Goal: Use online tool/utility: Utilize a website feature to perform a specific function

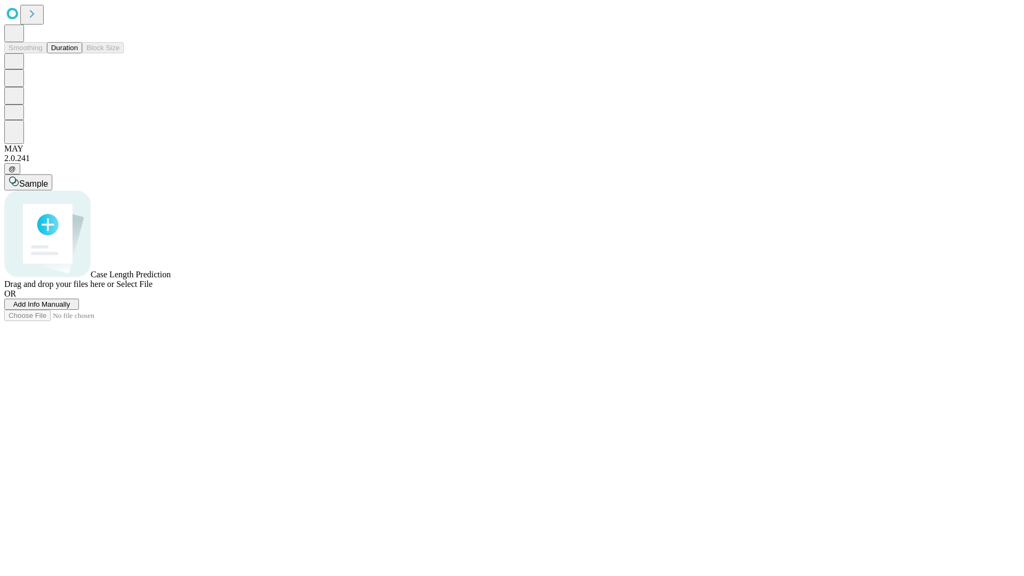
click at [78, 53] on button "Duration" at bounding box center [64, 47] width 35 height 11
click at [70, 308] on span "Add Info Manually" at bounding box center [41, 304] width 57 height 8
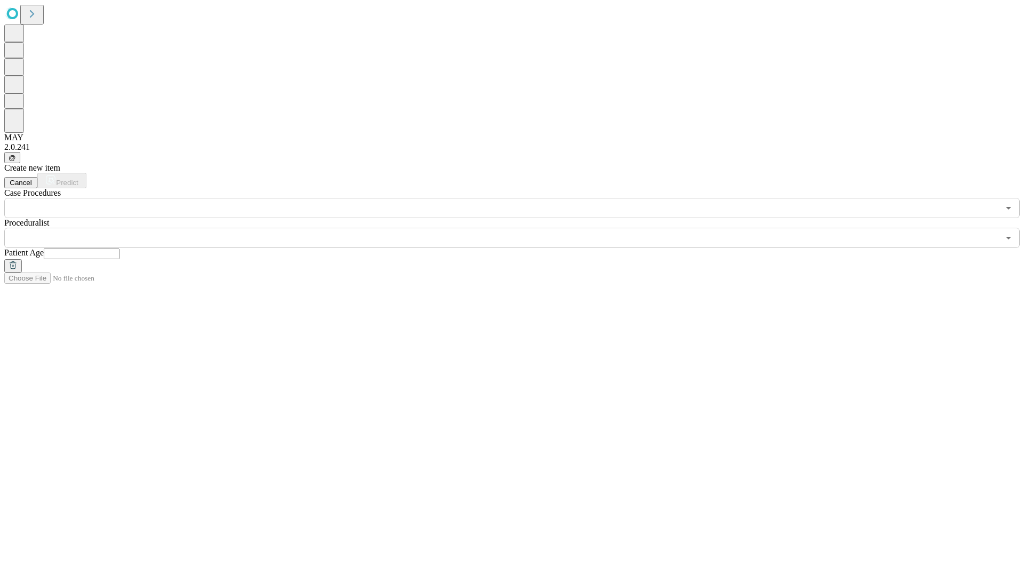
click at [120, 249] on input "text" at bounding box center [82, 254] width 76 height 11
type input "**"
click at [520, 228] on input "text" at bounding box center [501, 238] width 995 height 20
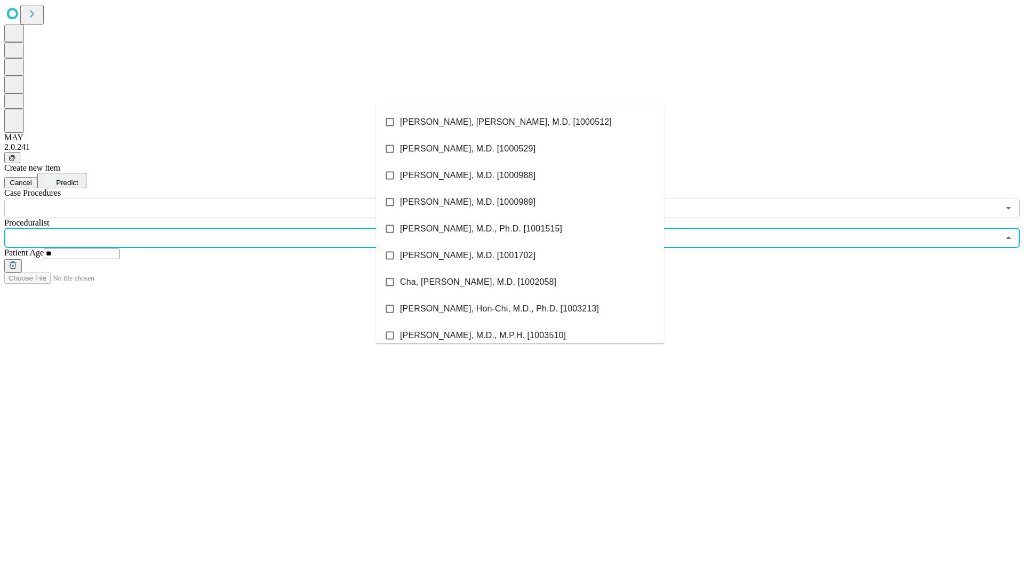
click at [520, 122] on li "[PERSON_NAME], [PERSON_NAME], M.D. [1000512]" at bounding box center [520, 122] width 288 height 27
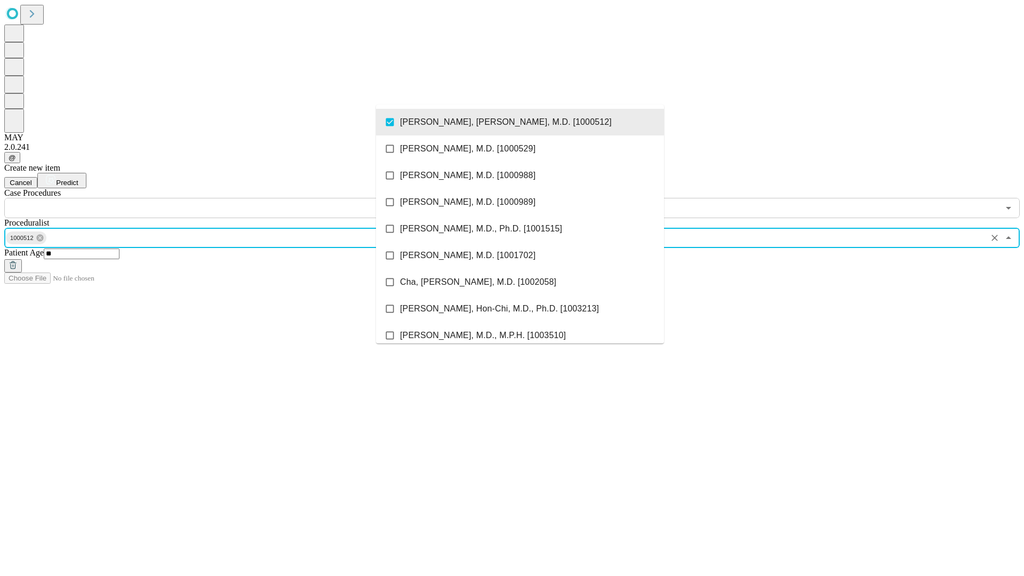
click at [224, 198] on input "text" at bounding box center [501, 208] width 995 height 20
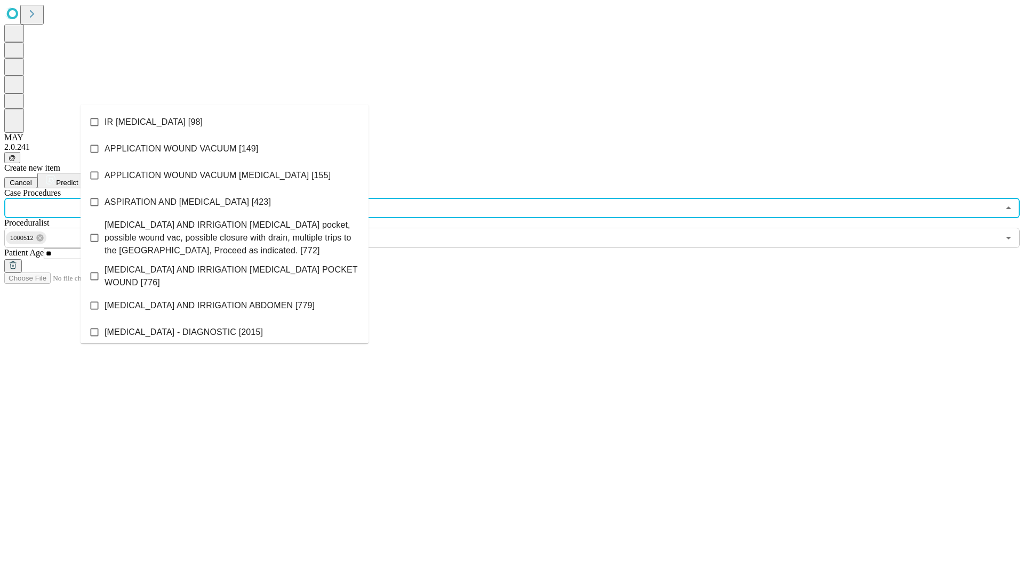
click at [225, 122] on li "IR [MEDICAL_DATA] [98]" at bounding box center [225, 122] width 288 height 27
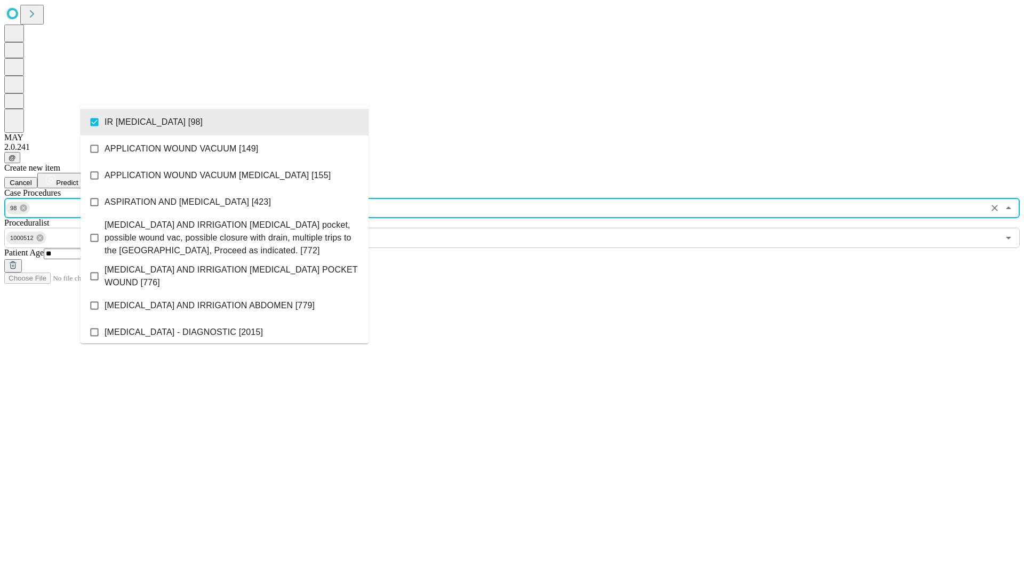
click at [78, 179] on span "Predict" at bounding box center [67, 183] width 22 height 8
